Goal: Information Seeking & Learning: Learn about a topic

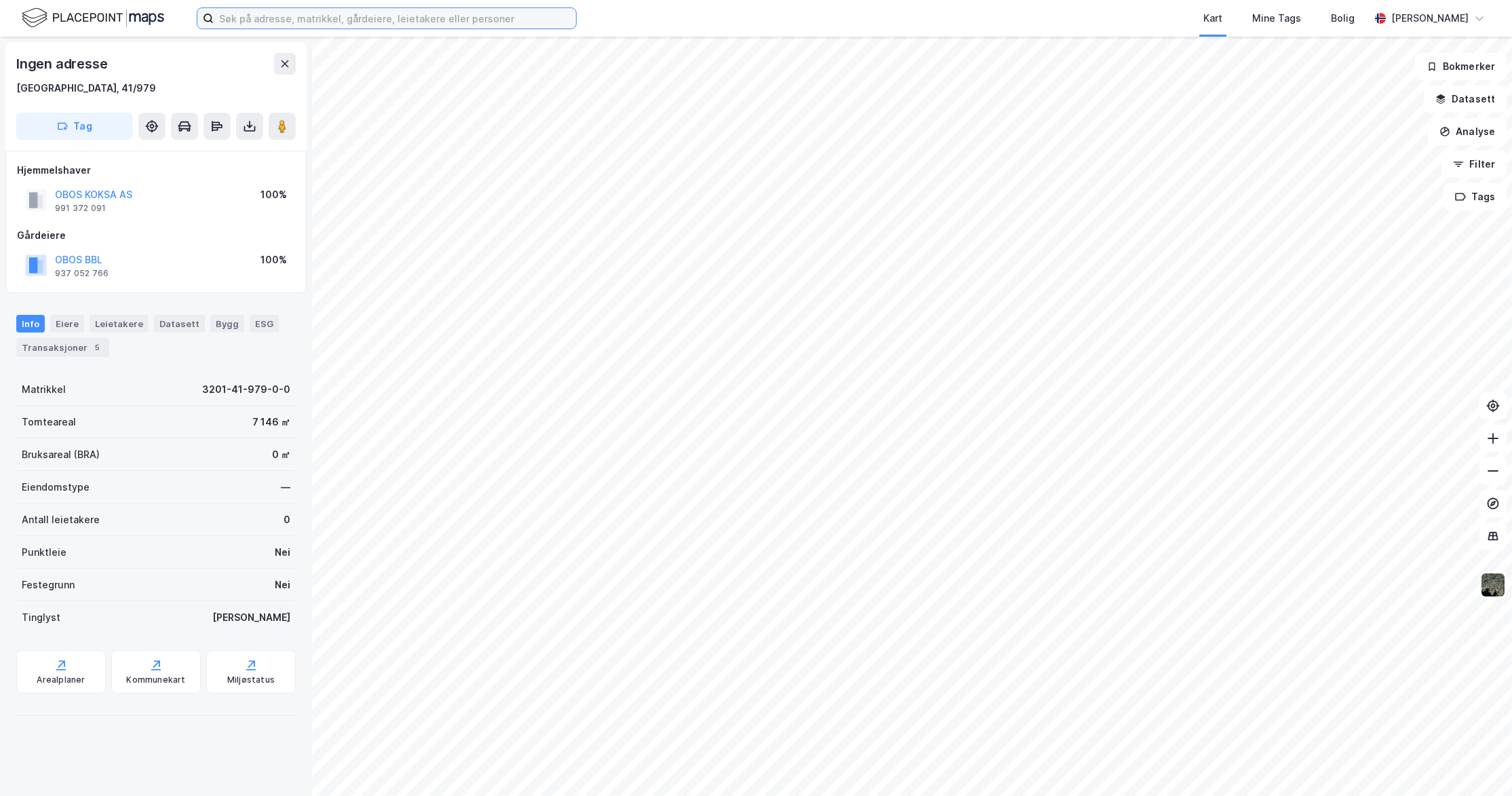
click at [408, 19] on input at bounding box center [395, 18] width 362 height 21
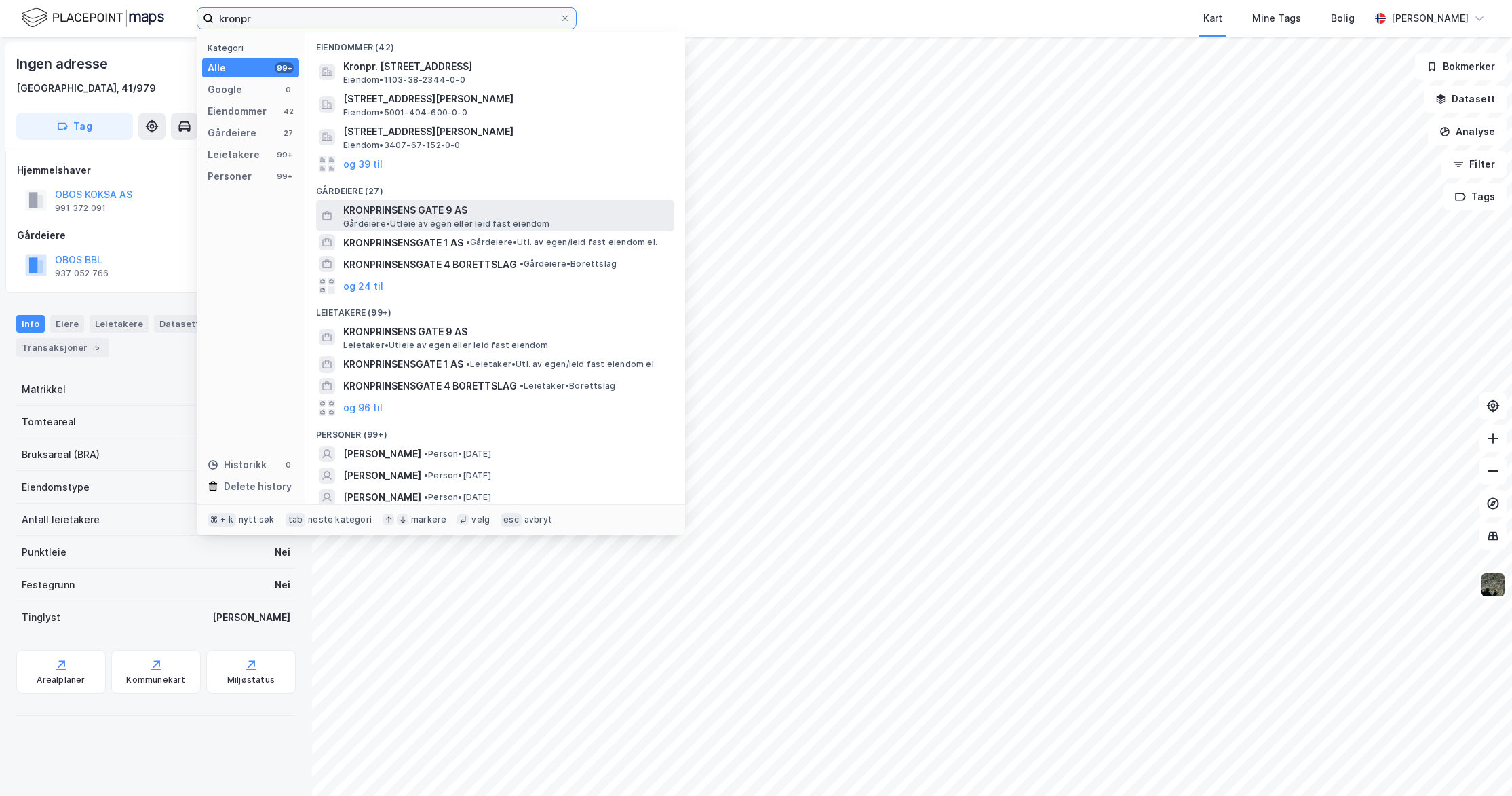
scroll to position [3, 0]
click at [424, 213] on span "KRONPRINSENS GATE 9 AS" at bounding box center [506, 208] width 326 height 16
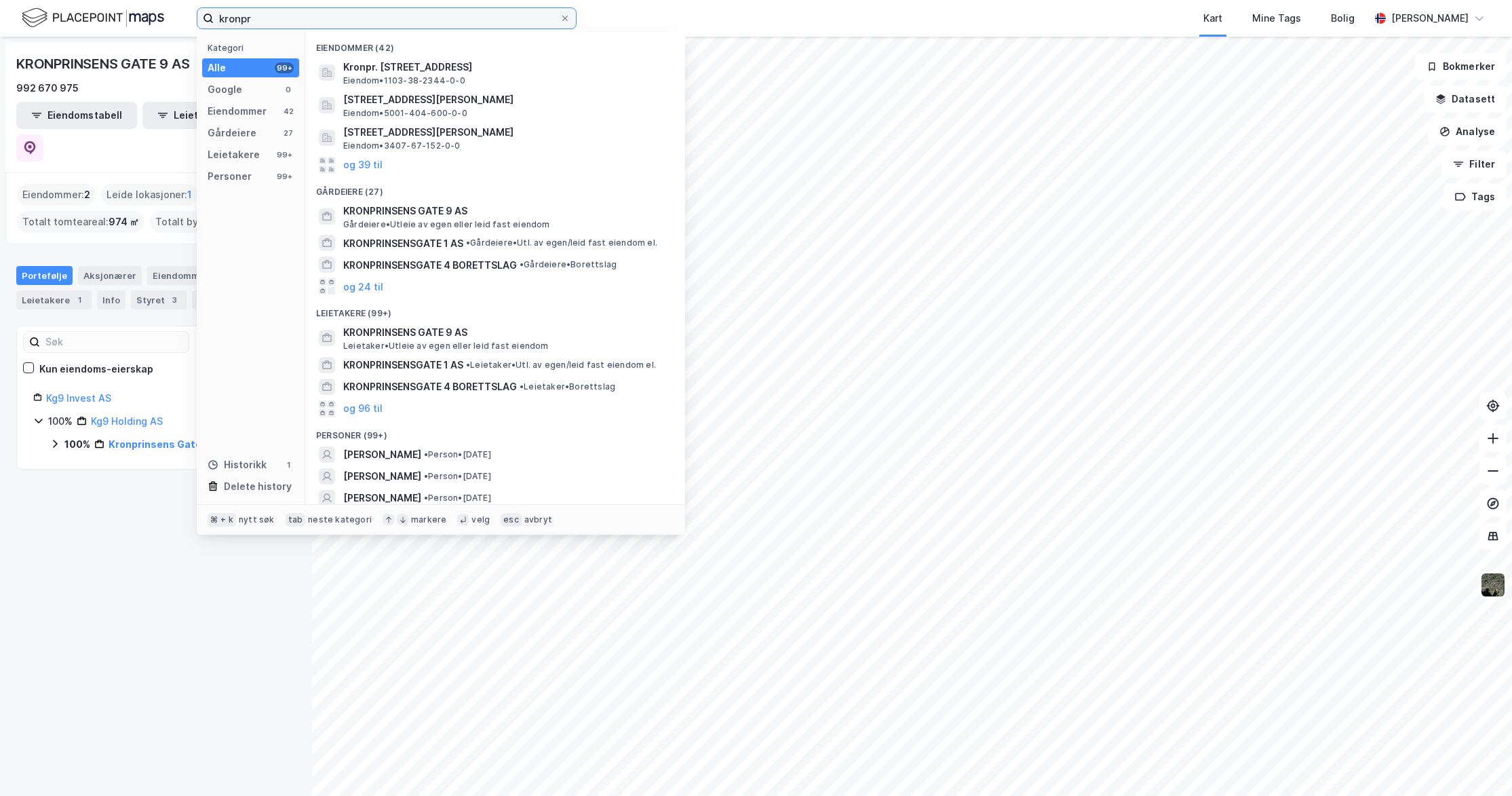
drag, startPoint x: 240, startPoint y: 17, endPoint x: 199, endPoint y: 19, distance: 41.0
click at [199, 19] on label "kronpr" at bounding box center [387, 18] width 380 height 21
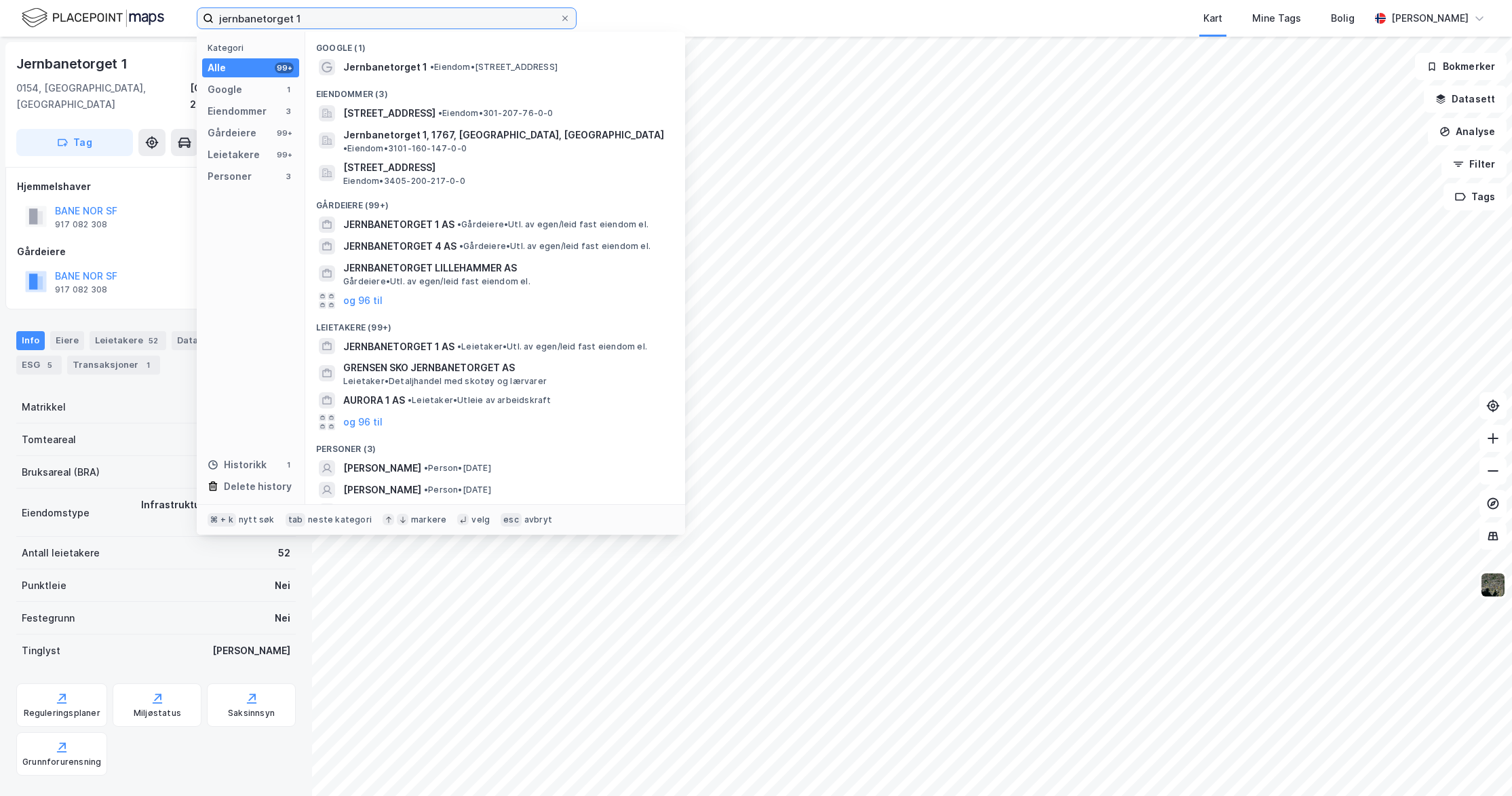
drag, startPoint x: 443, startPoint y: 12, endPoint x: 318, endPoint y: 29, distance: 126.2
click at [318, 29] on div "jernbanetorget 1 Kategori Alle 99+ Google 1 Eiendommer 3 Gårdeiere 99+ Leietake…" at bounding box center [756, 18] width 1512 height 37
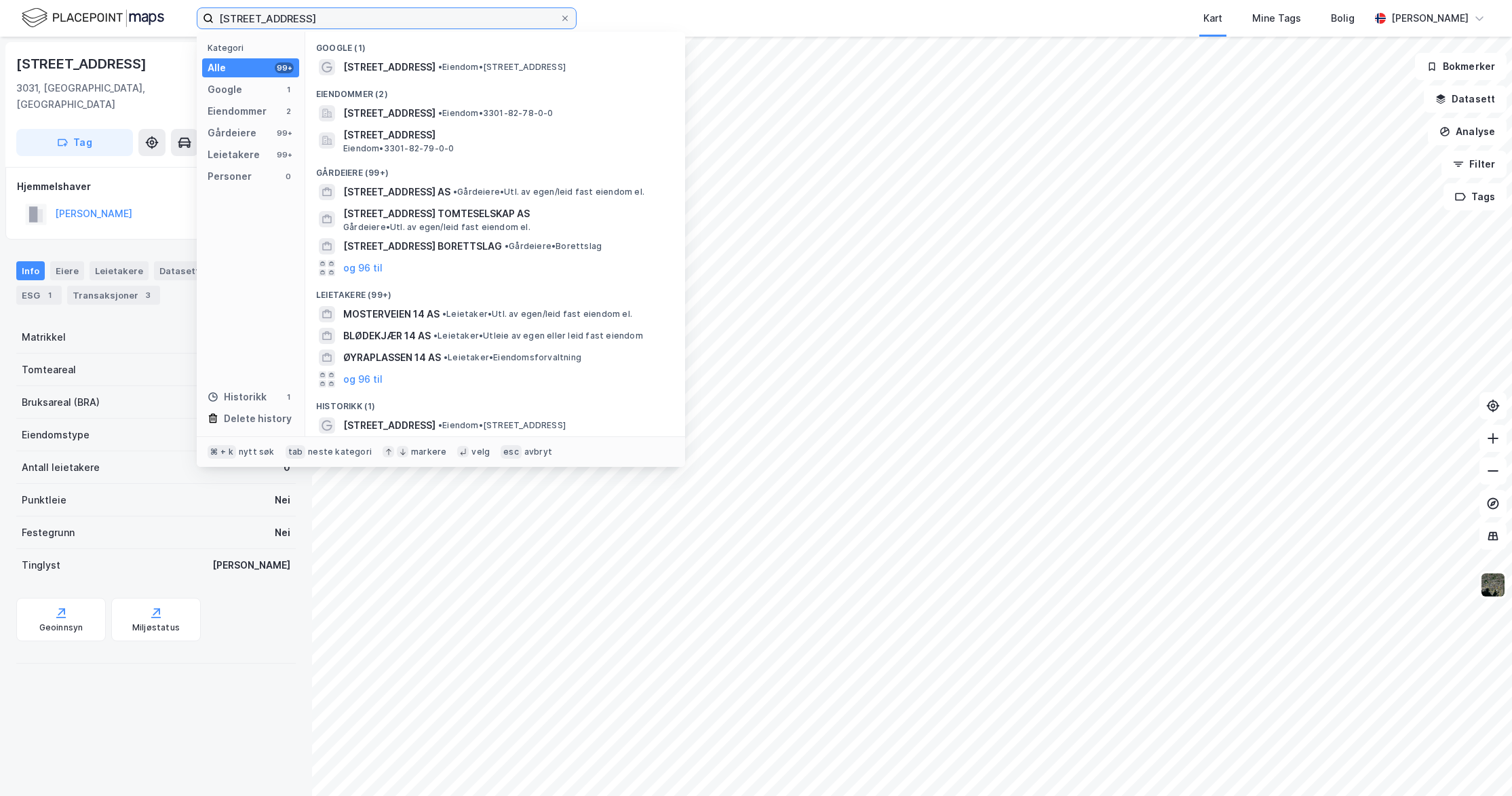
drag, startPoint x: 242, startPoint y: 19, endPoint x: 275, endPoint y: 25, distance: 33.5
click at [242, 19] on input "[STREET_ADDRESS]" at bounding box center [387, 18] width 346 height 21
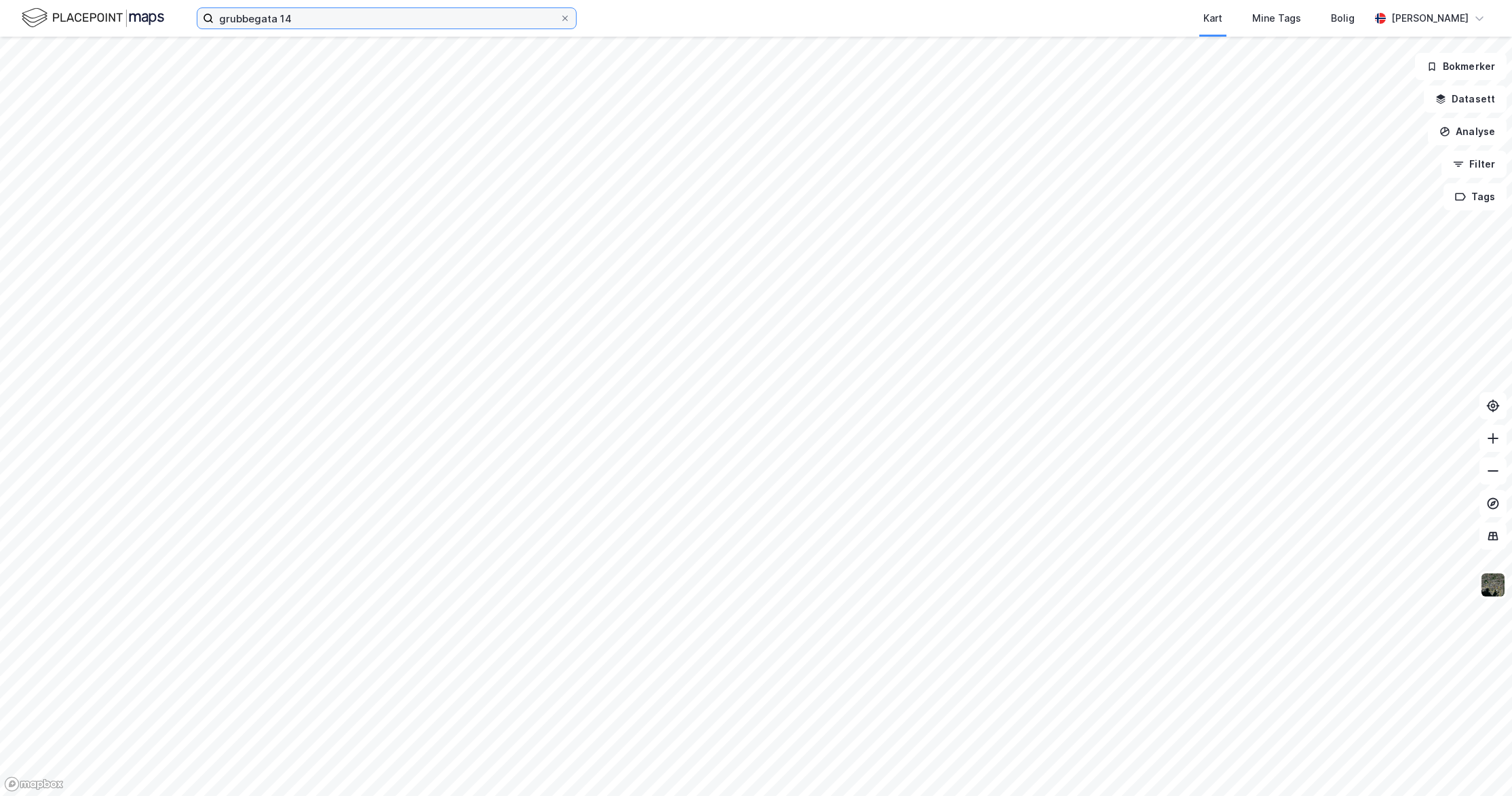
click at [392, 19] on input "grubbegata 14" at bounding box center [387, 18] width 346 height 21
click at [385, 20] on input "grubbegata 14" at bounding box center [387, 18] width 346 height 21
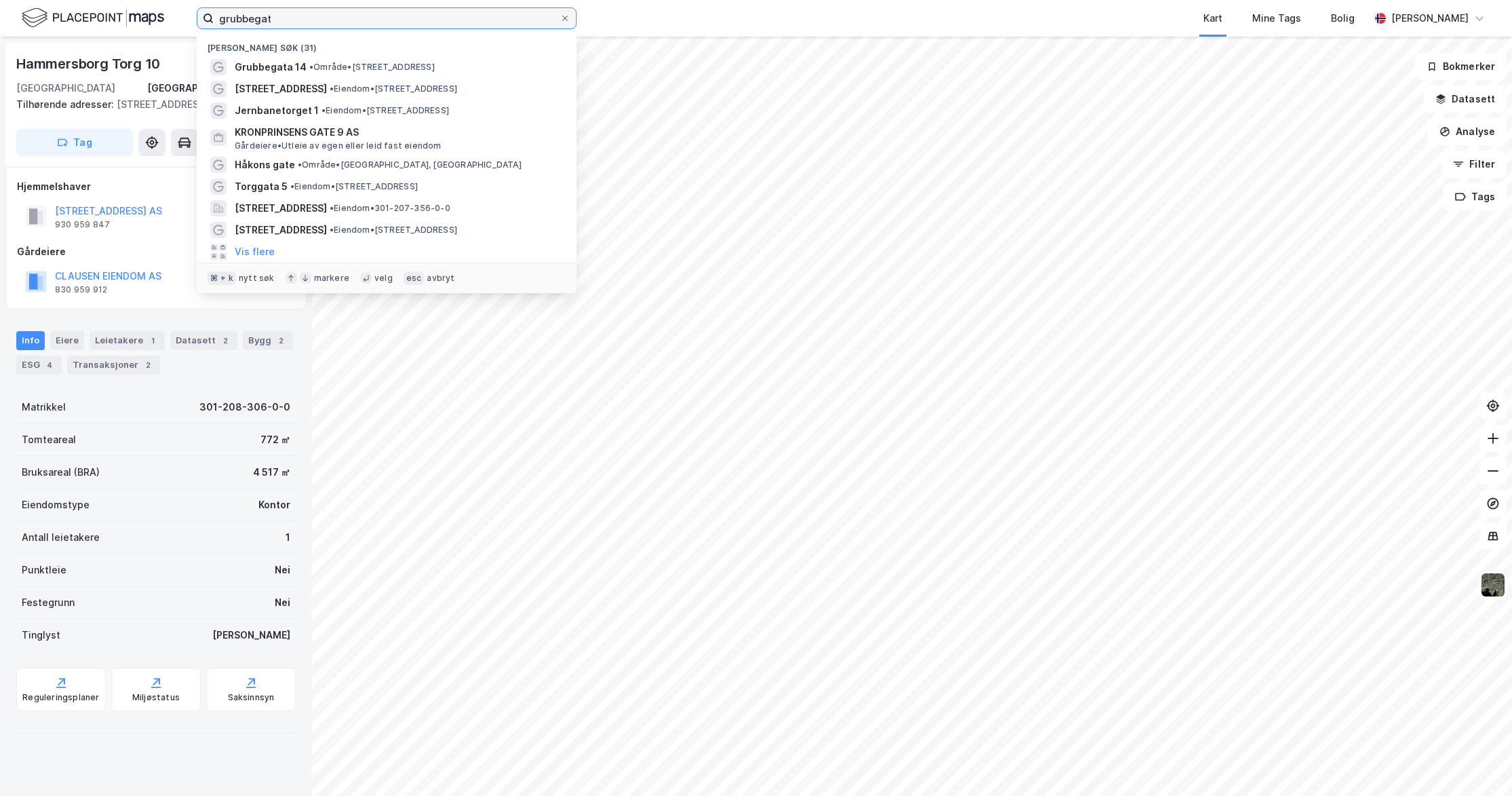
drag, startPoint x: 463, startPoint y: 21, endPoint x: 237, endPoint y: 21, distance: 226.0
click at [208, 21] on label "grubbegat" at bounding box center [387, 18] width 380 height 21
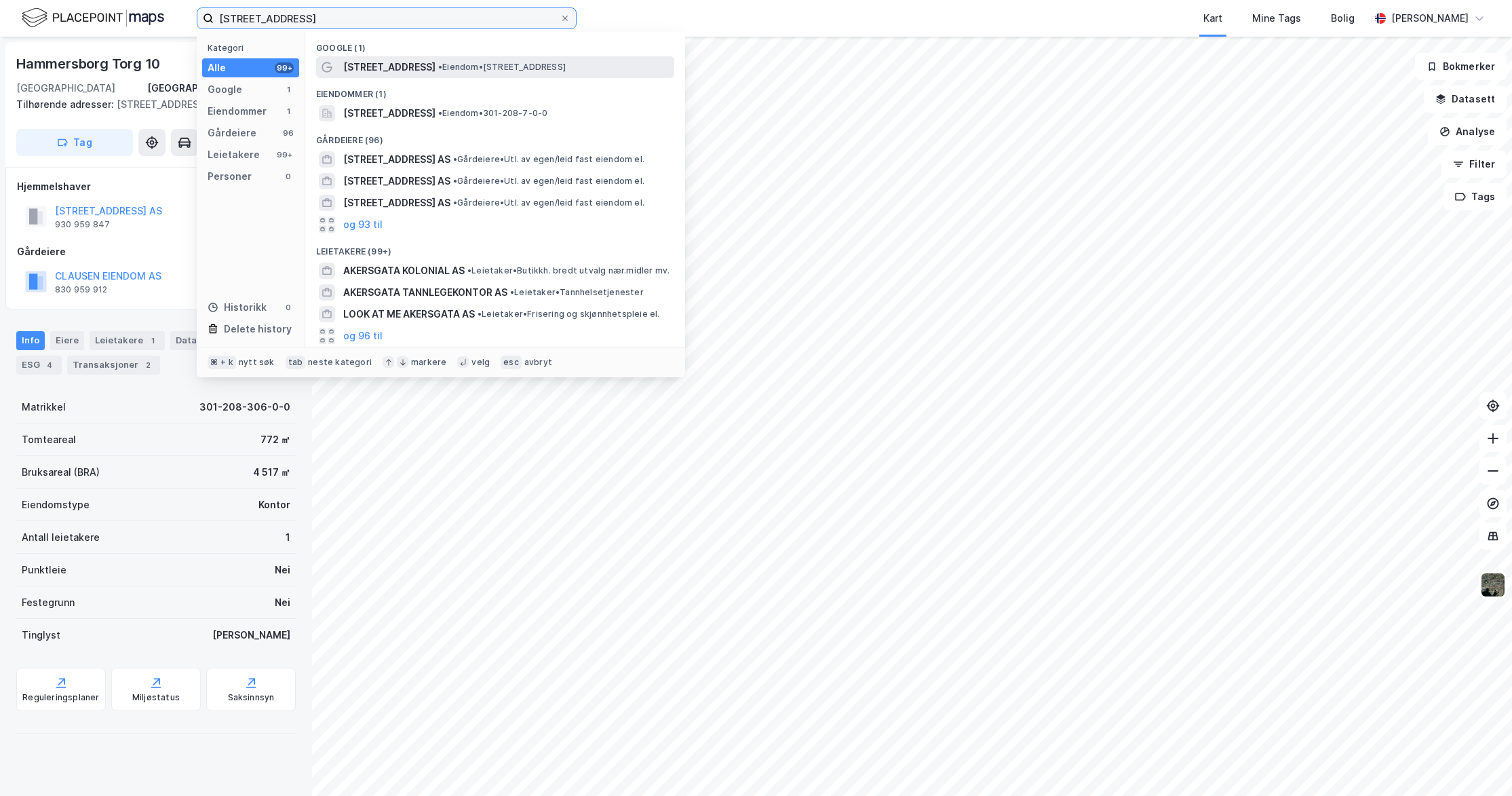
type input "[STREET_ADDRESS]"
